Goal: Book appointment/travel/reservation

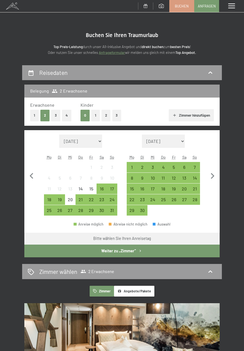
click at [147, 218] on div "30" at bounding box center [142, 212] width 9 height 9
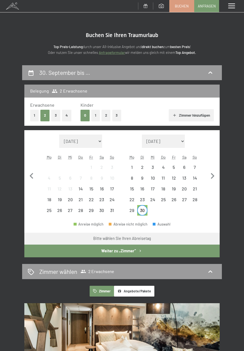
click at [211, 177] on icon "button" at bounding box center [213, 176] width 4 height 6
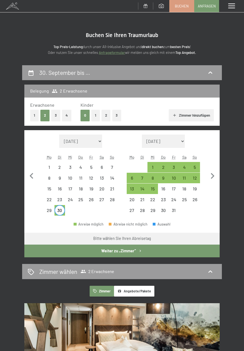
select select "[DATE]"
click at [64, 218] on div "30" at bounding box center [59, 212] width 9 height 9
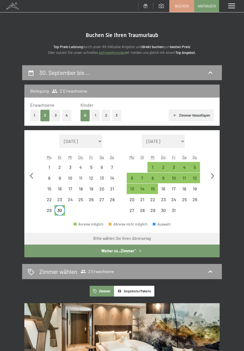
select select "[DATE]"
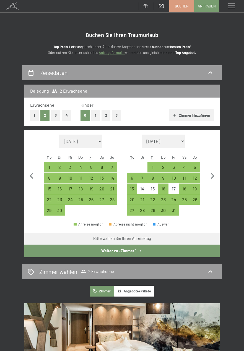
click at [157, 174] on div "1" at bounding box center [152, 169] width 9 height 9
select select "[DATE]"
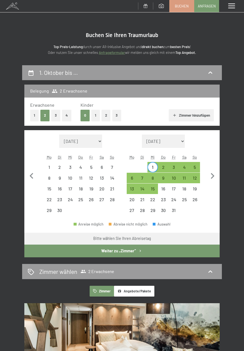
click at [195, 168] on div "5" at bounding box center [194, 169] width 9 height 9
select select "[DATE]"
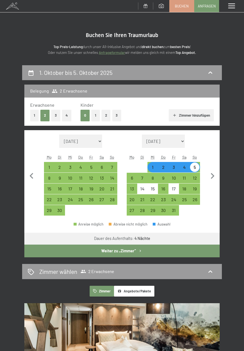
click at [166, 257] on button "Weiter zu „Zimmer“" at bounding box center [121, 251] width 195 height 13
select select "[DATE]"
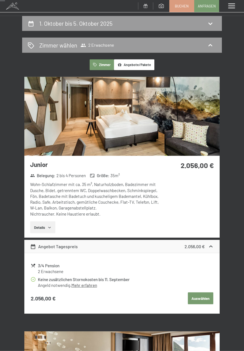
scroll to position [49, 0]
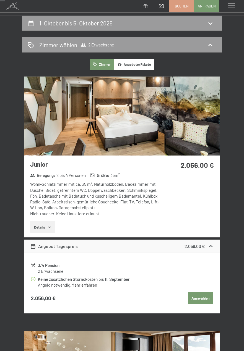
click at [205, 127] on img at bounding box center [121, 116] width 195 height 79
click at [235, 9] on span at bounding box center [231, 6] width 7 height 5
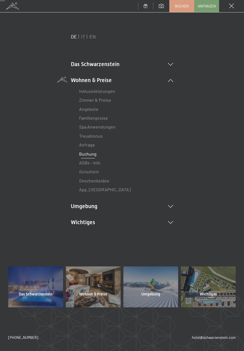
click at [234, 9] on span at bounding box center [231, 6] width 5 height 5
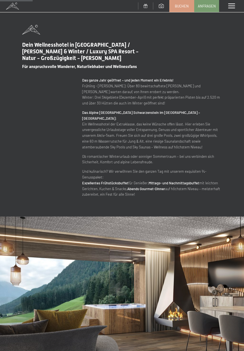
scroll to position [347, 0]
